Goal: Check status

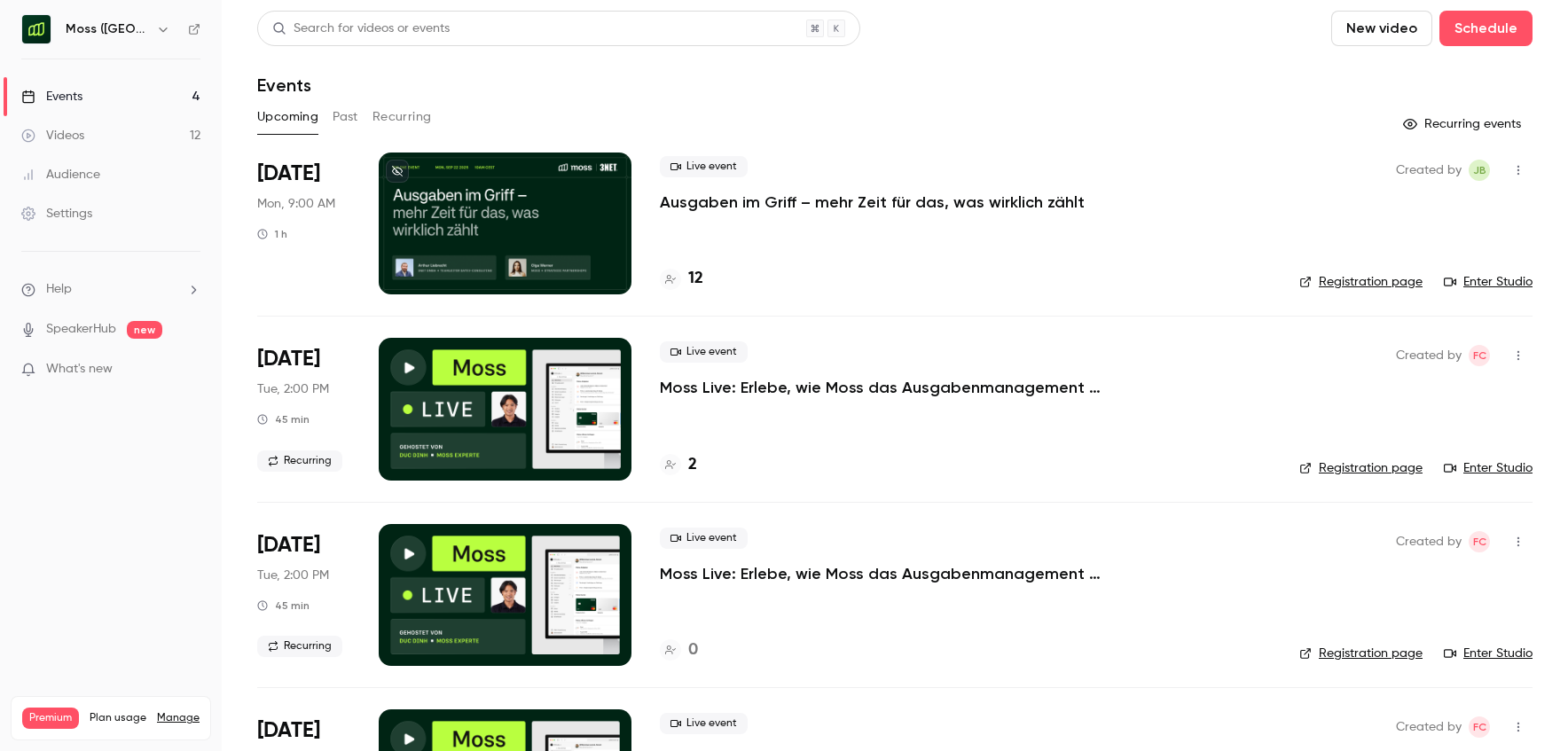
click at [1034, 98] on div "Search for videos or events New video Schedule Events Upcoming Past Recurring R…" at bounding box center [895, 441] width 1275 height 862
click at [1036, 91] on div "Events" at bounding box center [895, 85] width 1275 height 21
click at [962, 199] on p "Ausgaben im Griff – mehr Zeit für das, was wirklich zählt" at bounding box center [873, 202] width 424 height 21
click at [1059, 64] on header "Search for videos or events New video Schedule Events" at bounding box center [895, 53] width 1275 height 85
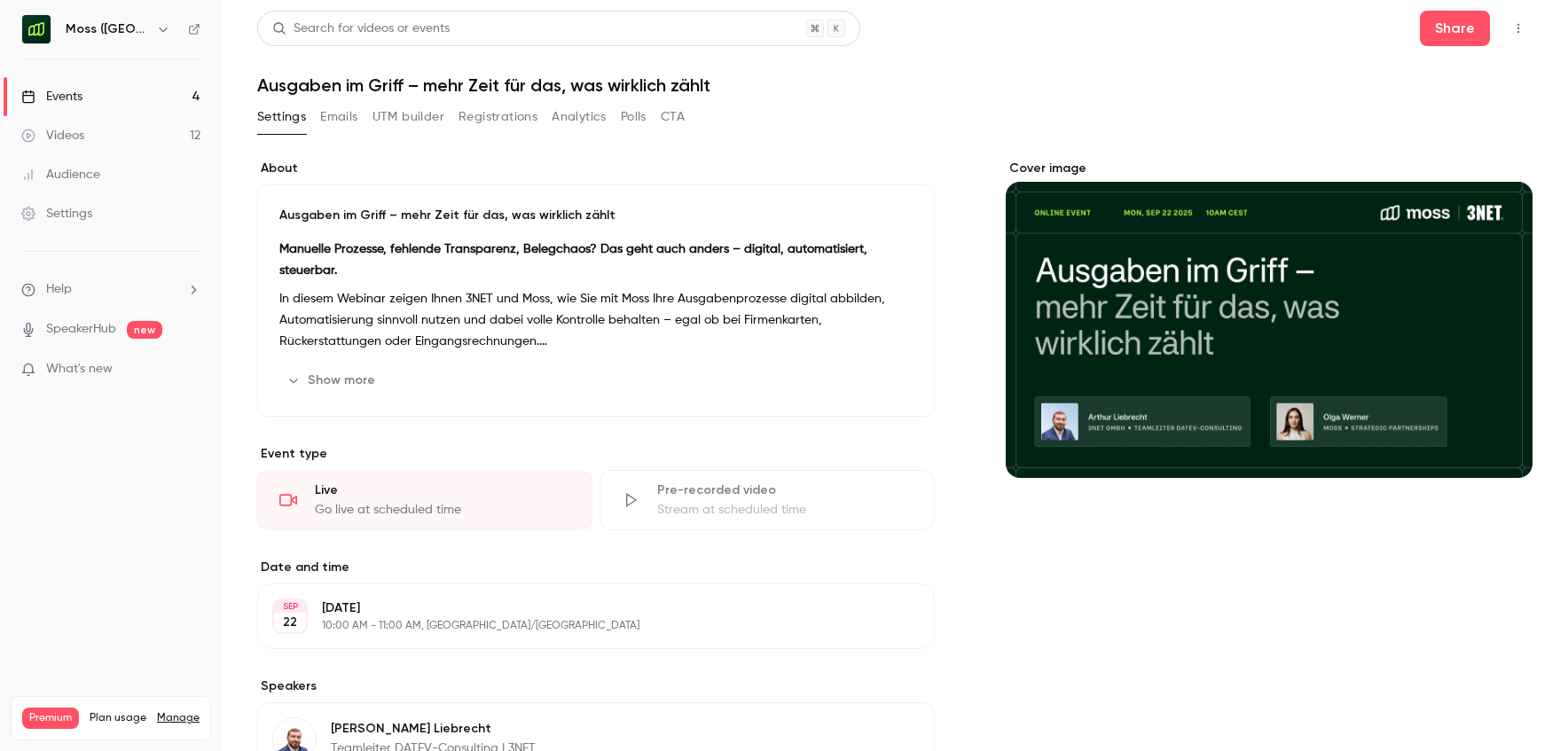
click at [479, 117] on button "Registrations" at bounding box center [497, 117] width 79 height 28
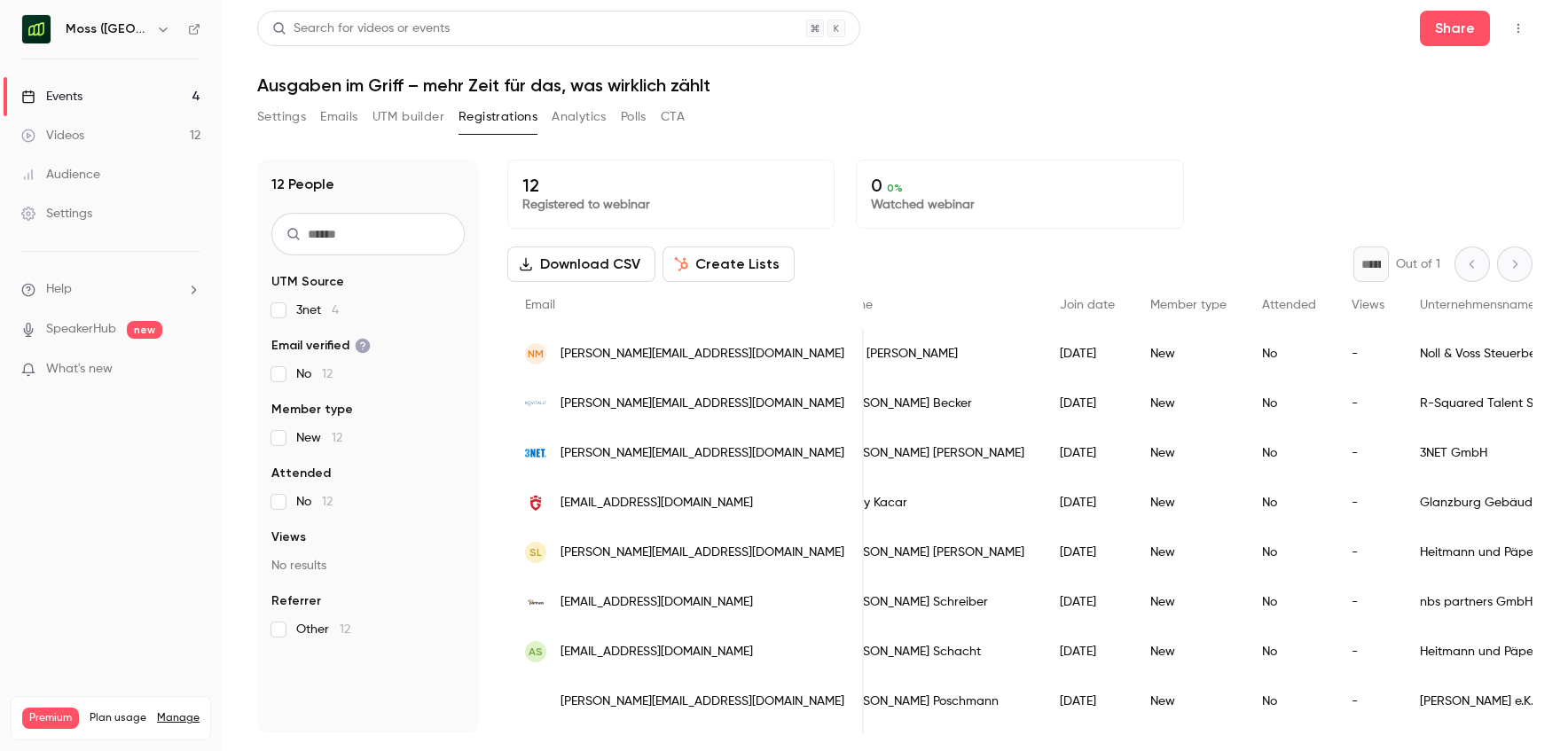
scroll to position [0, 45]
